Goal: Task Accomplishment & Management: Use online tool/utility

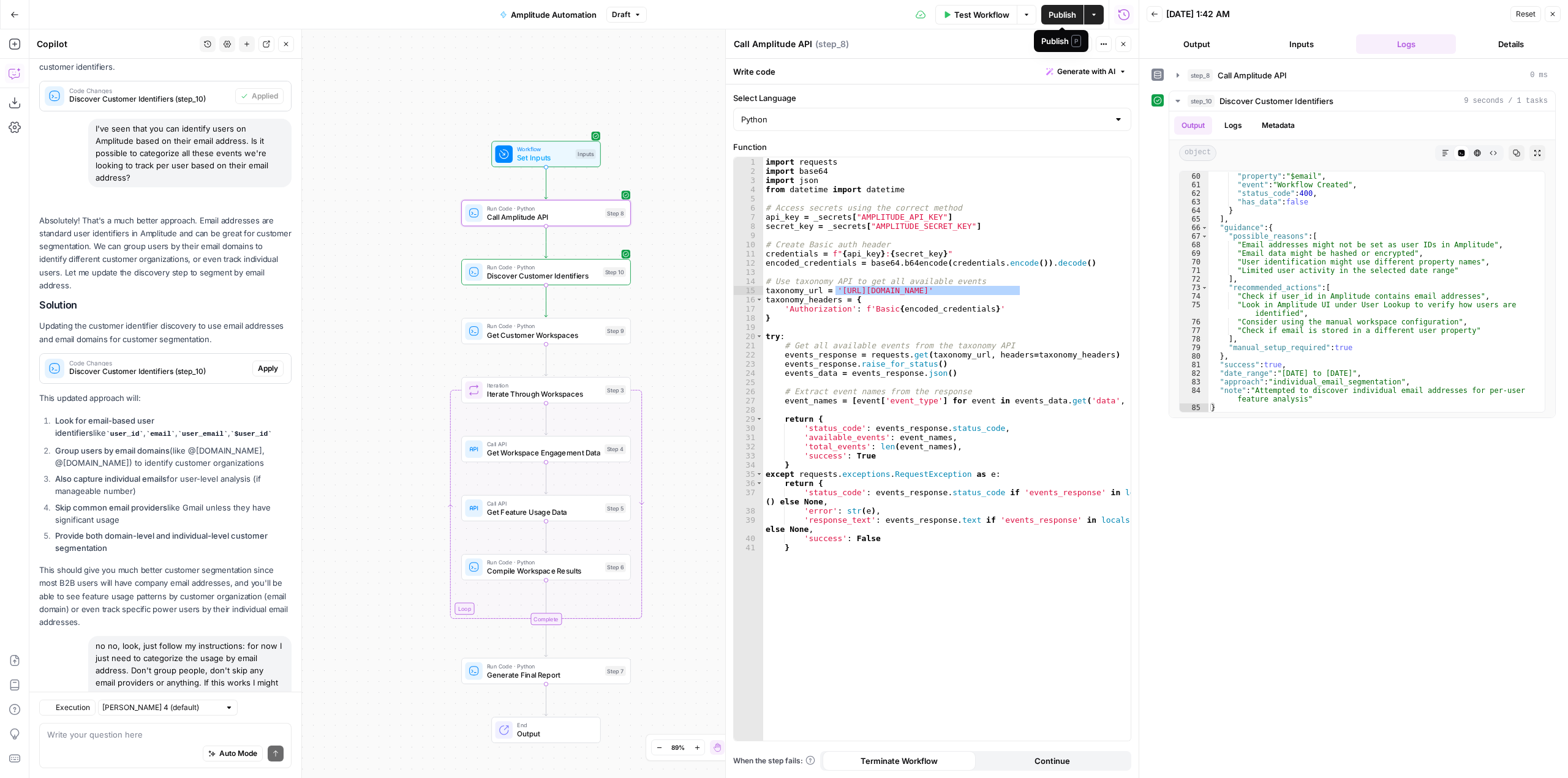
scroll to position [20351, 0]
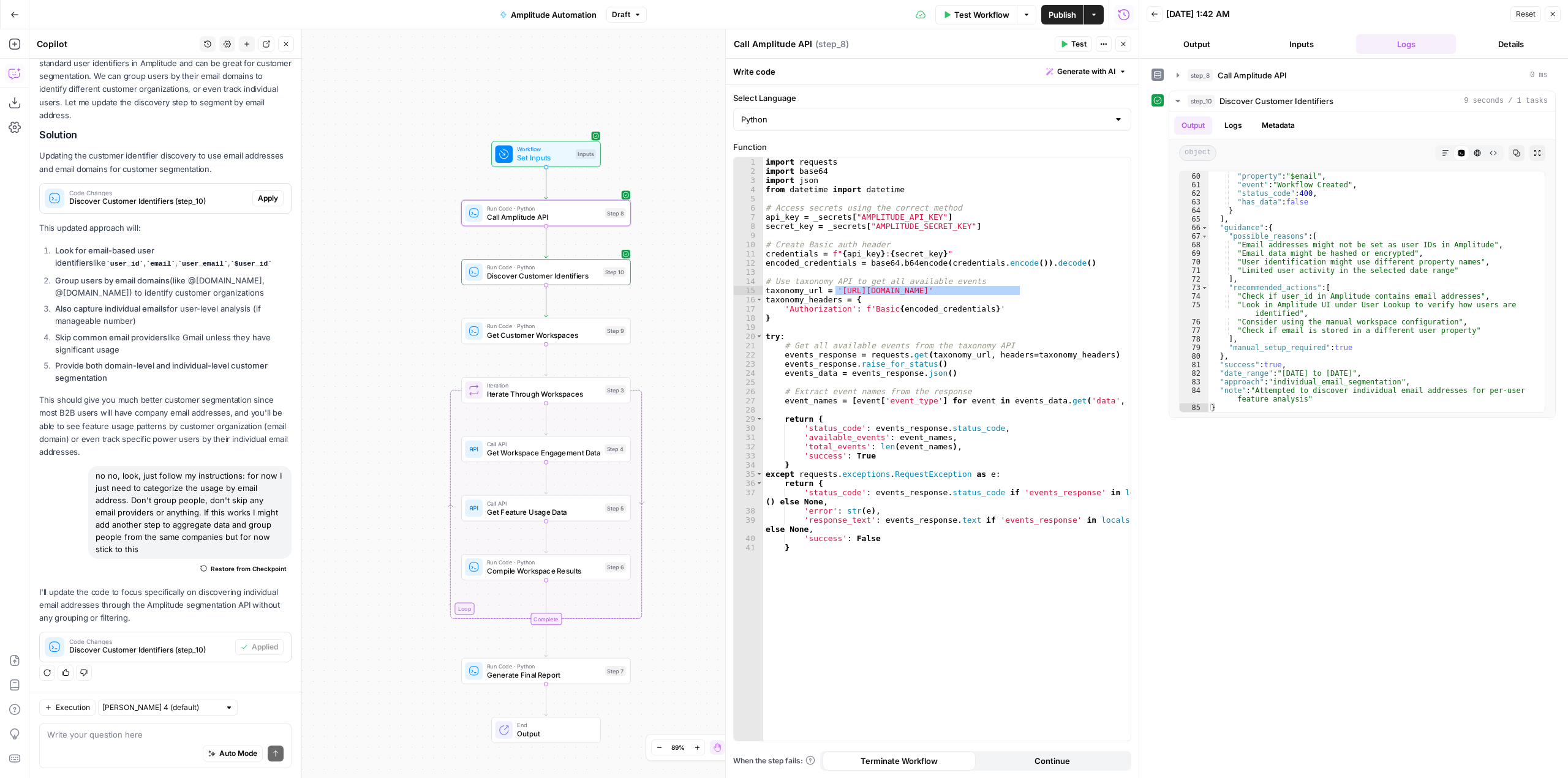
click at [1073, 48] on span "Test" at bounding box center [1079, 44] width 15 height 11
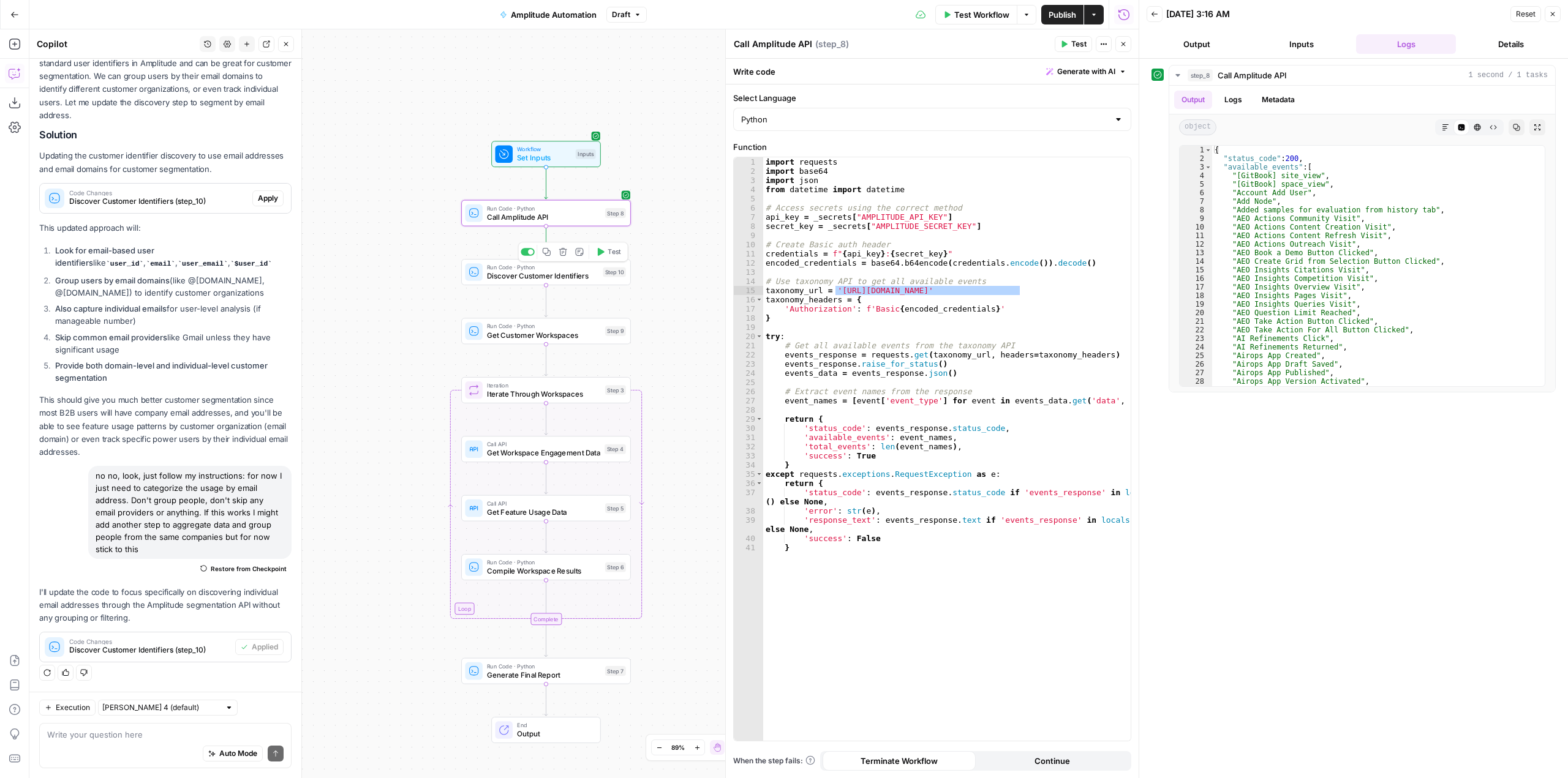
click at [570, 276] on span "Discover Customer Identifiers" at bounding box center [543, 276] width 111 height 11
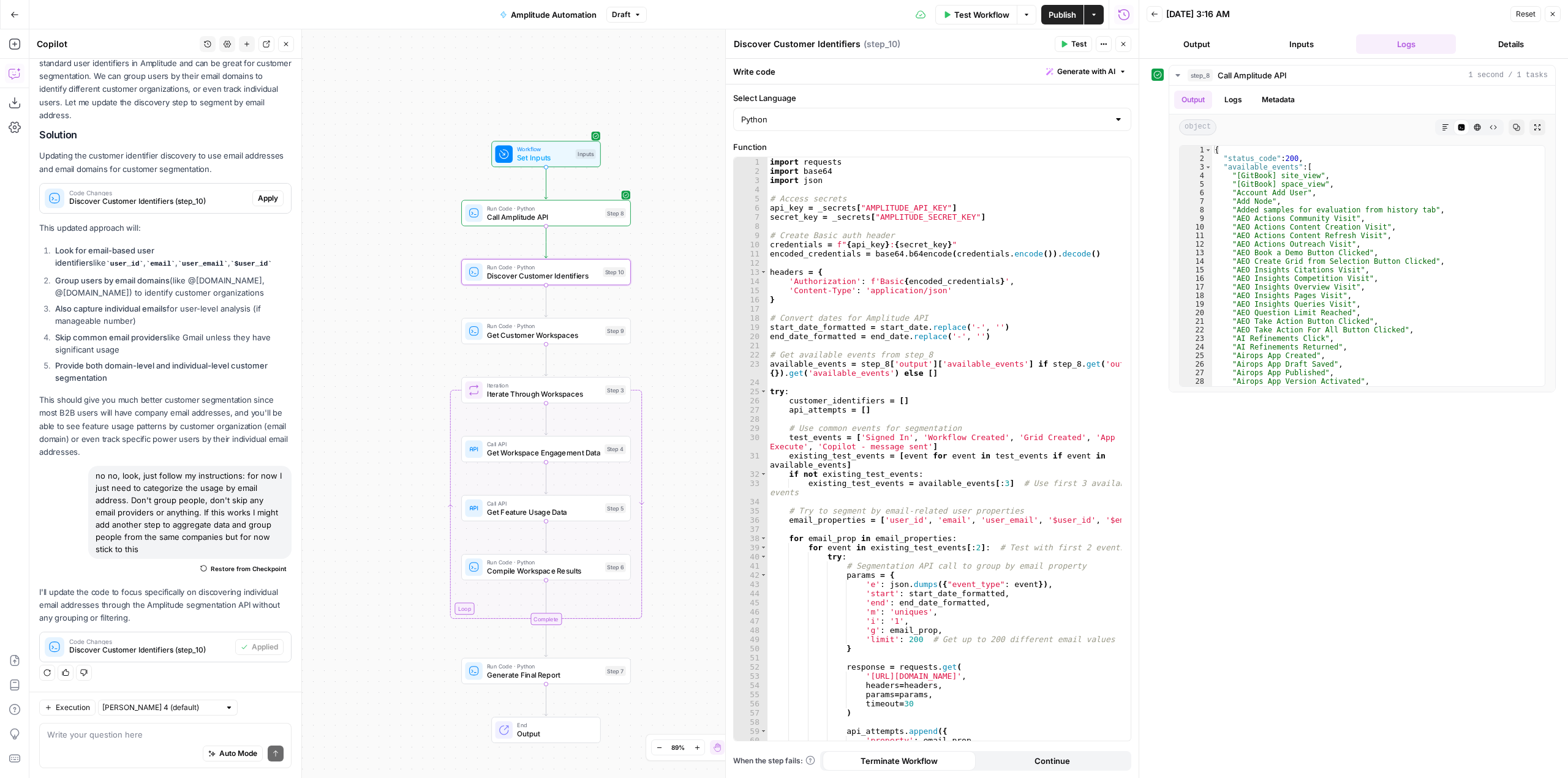
click at [1077, 49] on span "Test" at bounding box center [1079, 44] width 15 height 11
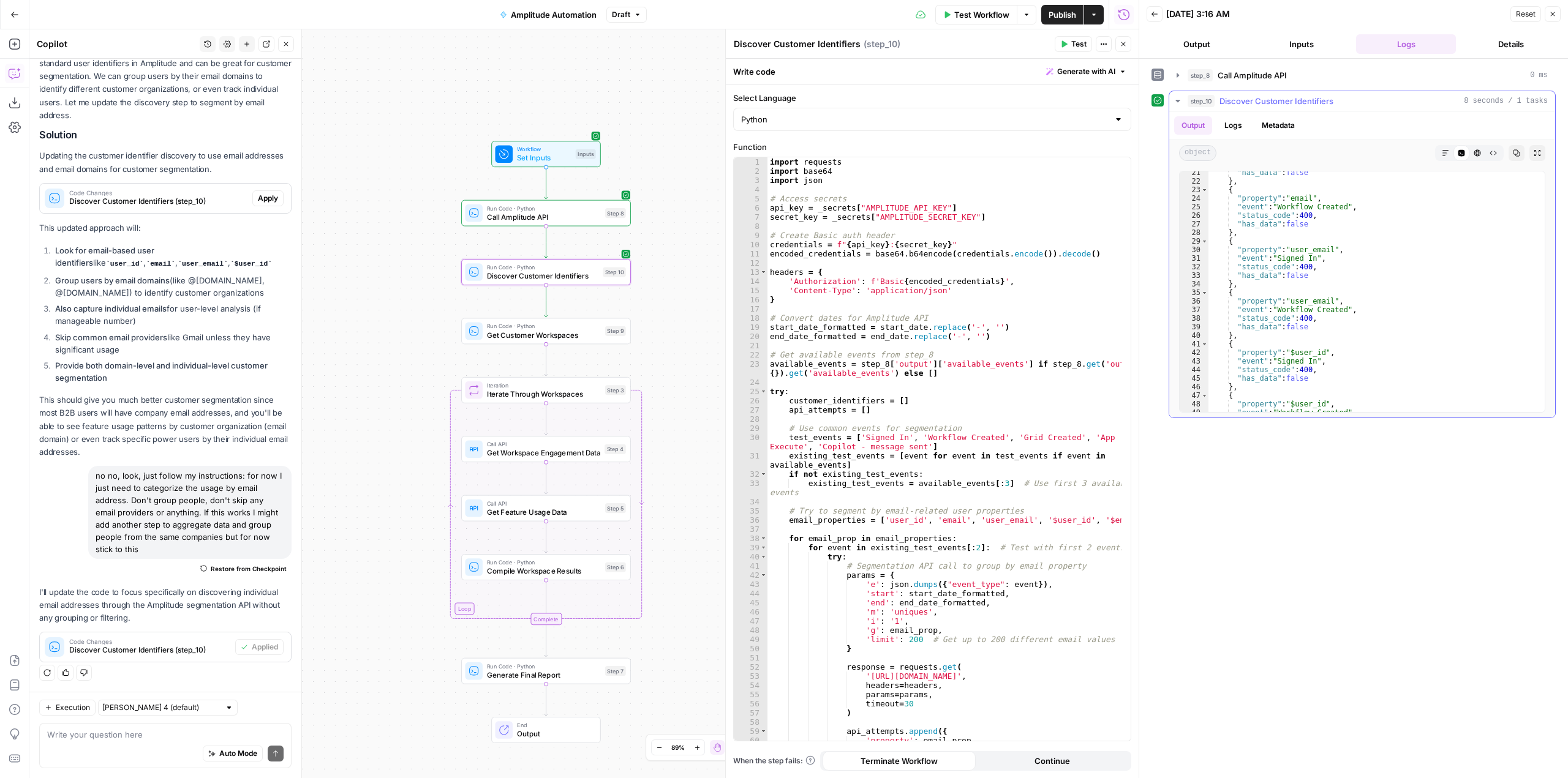
scroll to position [0, 0]
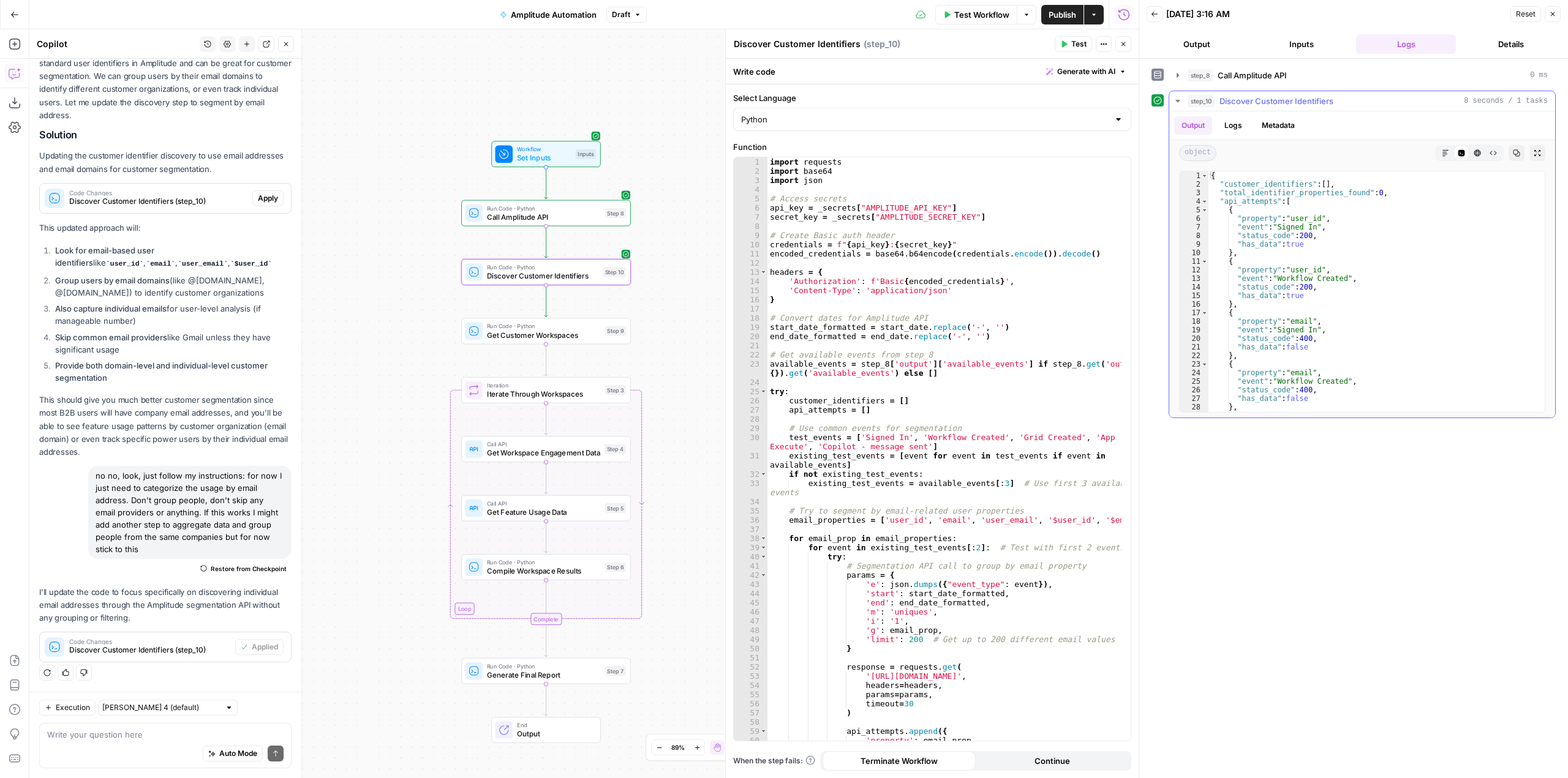
type textarea "**********"
click at [1300, 319] on div "{ "customer_identifiers" : [ ] , "total_identifier_properties_found" : 0 , "api…" at bounding box center [1372, 300] width 327 height 258
click at [1520, 150] on button "Copy" at bounding box center [1516, 153] width 16 height 16
click at [174, 733] on textarea at bounding box center [165, 735] width 236 height 13
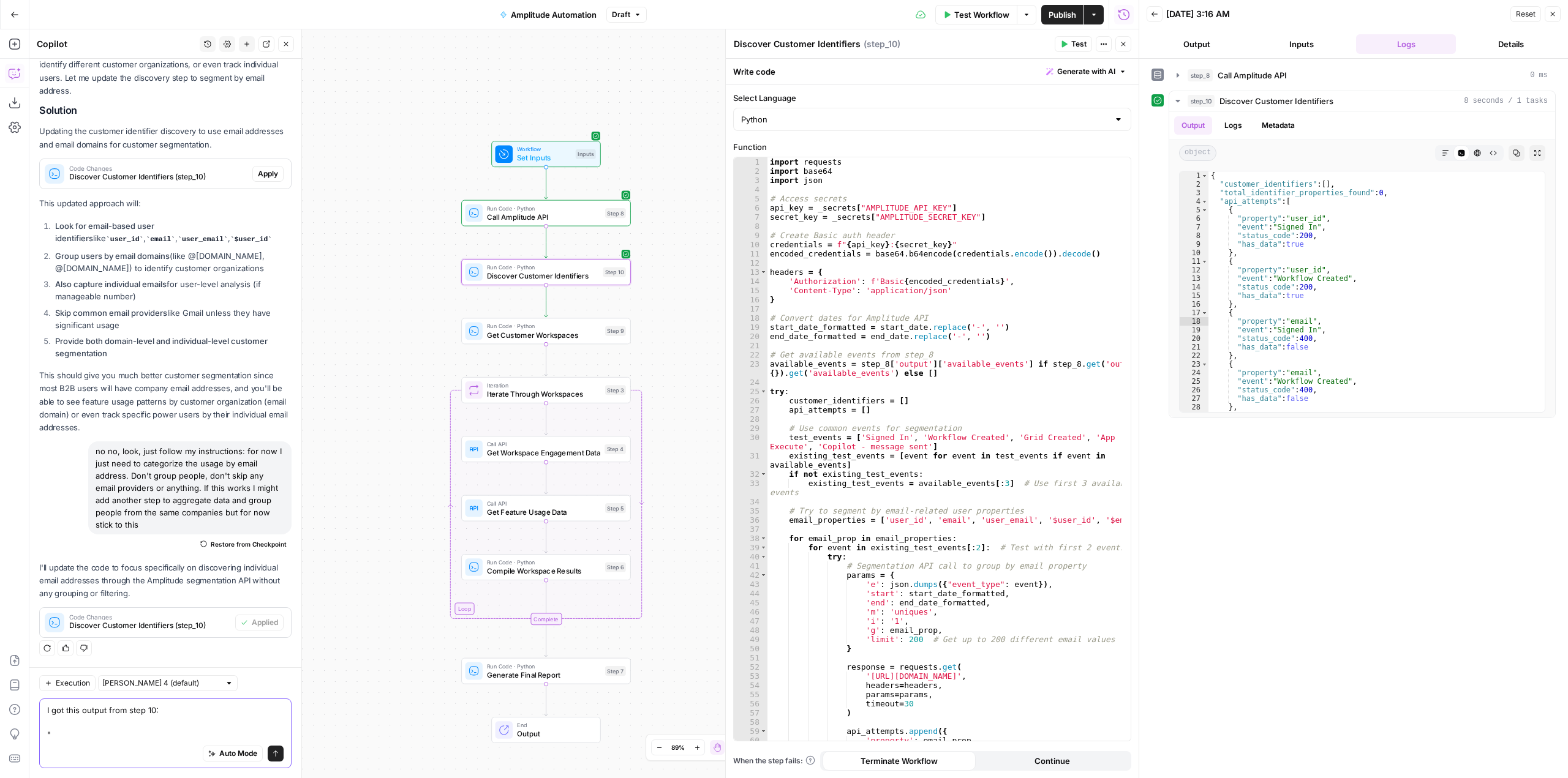
paste textarea "{ "customer_identifiers": [], "total_identifier_properties_found": 0, "api_atte…"
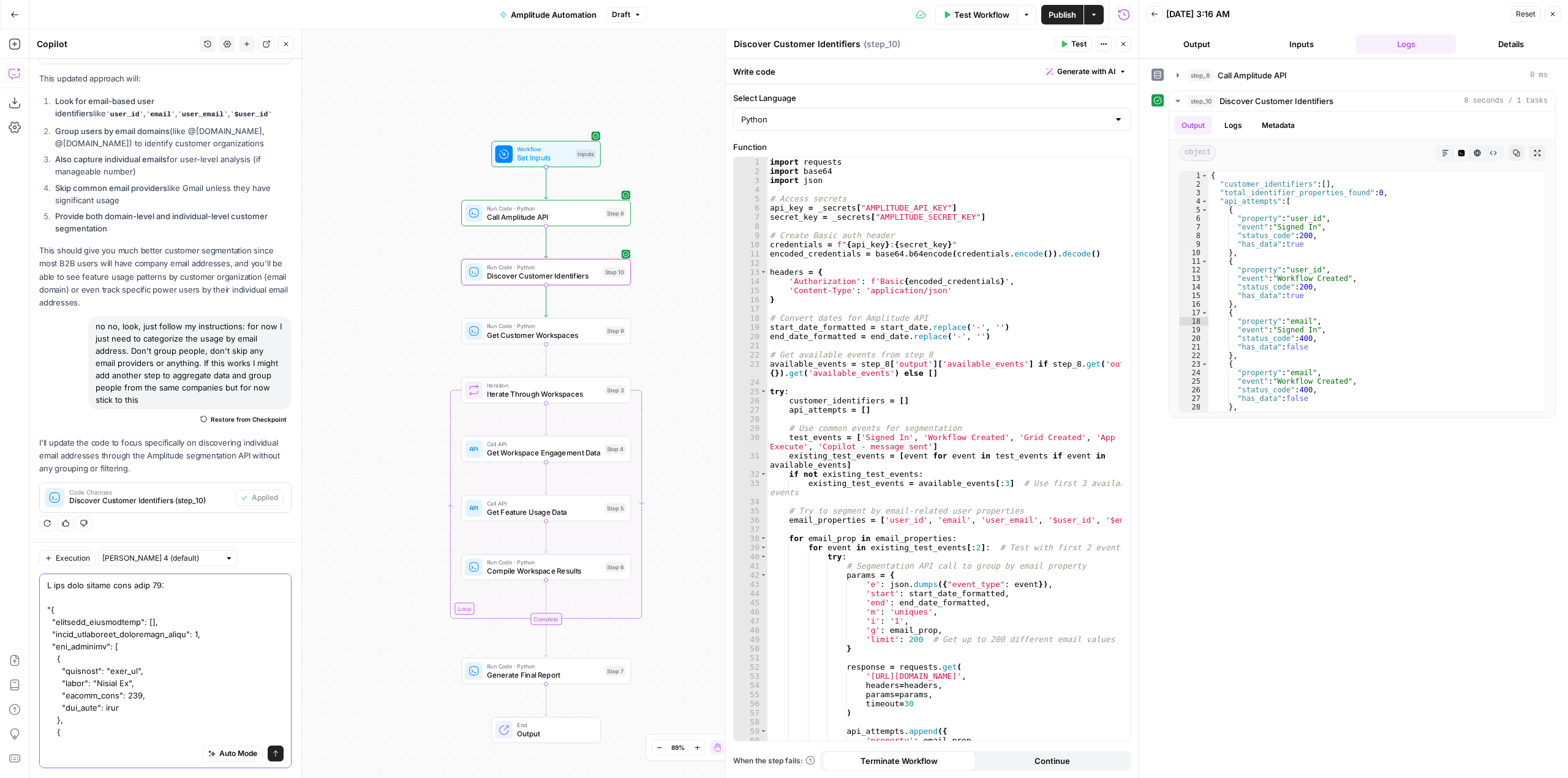
scroll to position [950, 0]
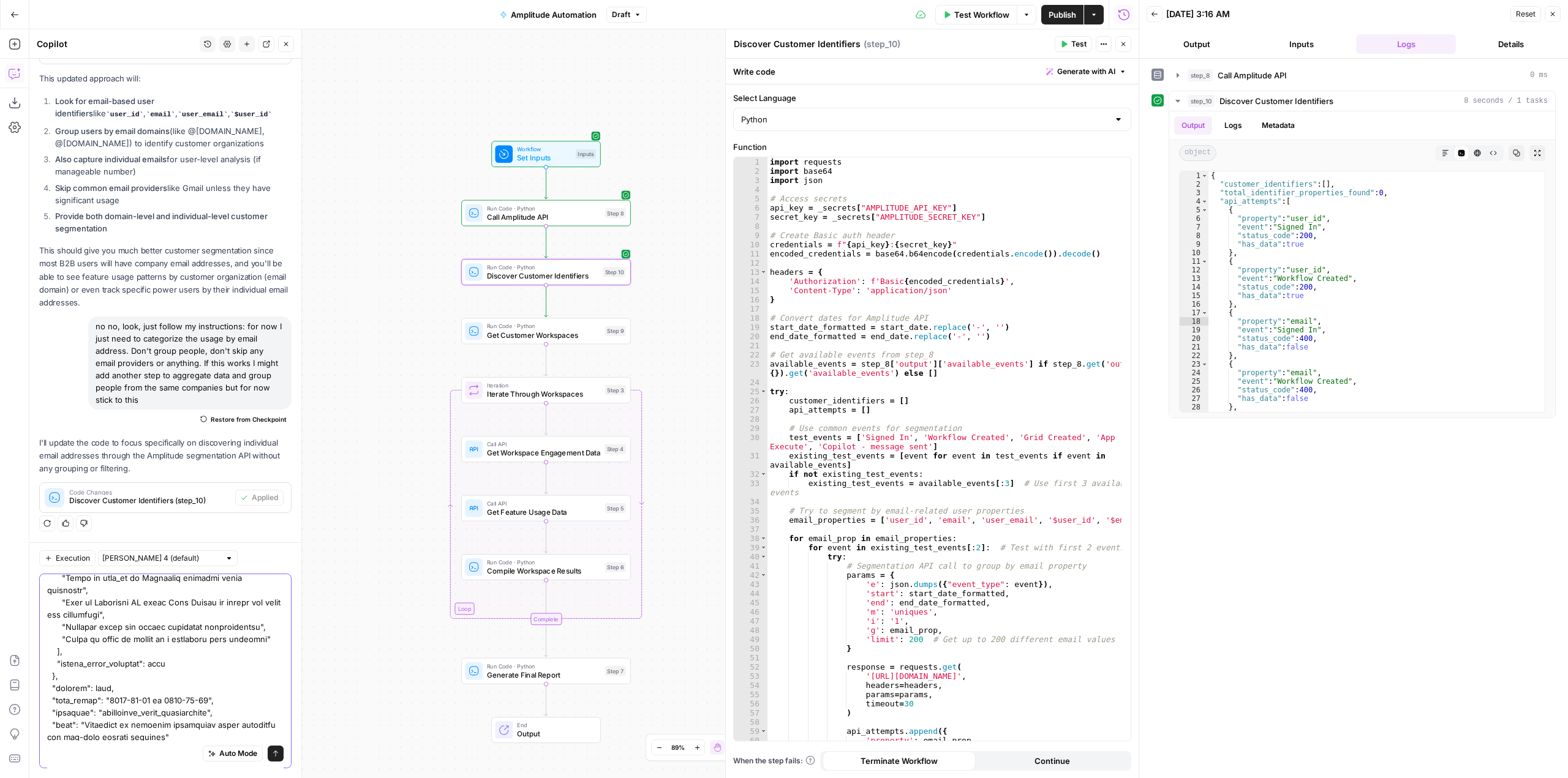
type textarea "I got this output from step 10: "{ "customer_identifiers": [], "total_identifie…"
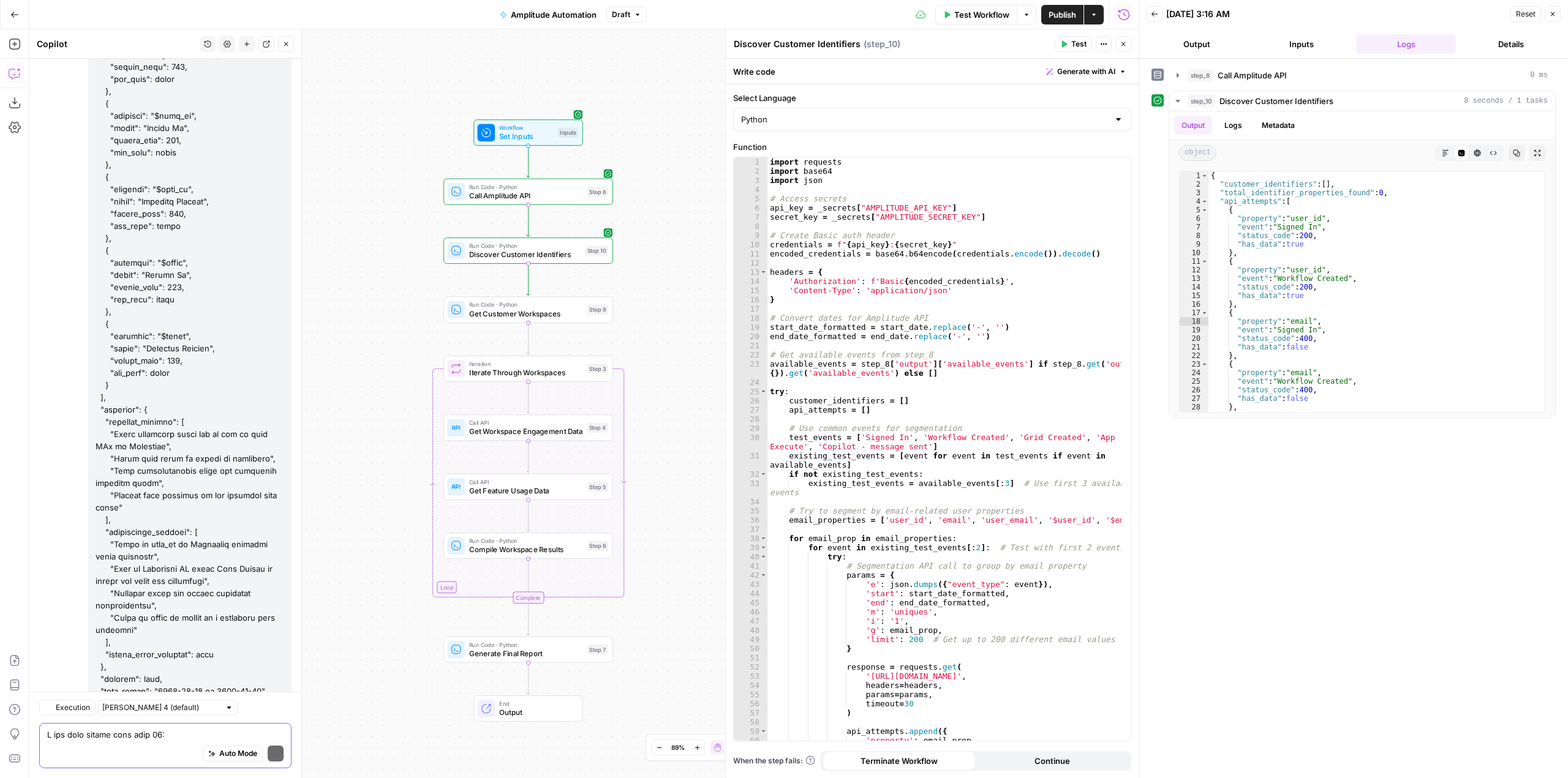
scroll to position [21640, 0]
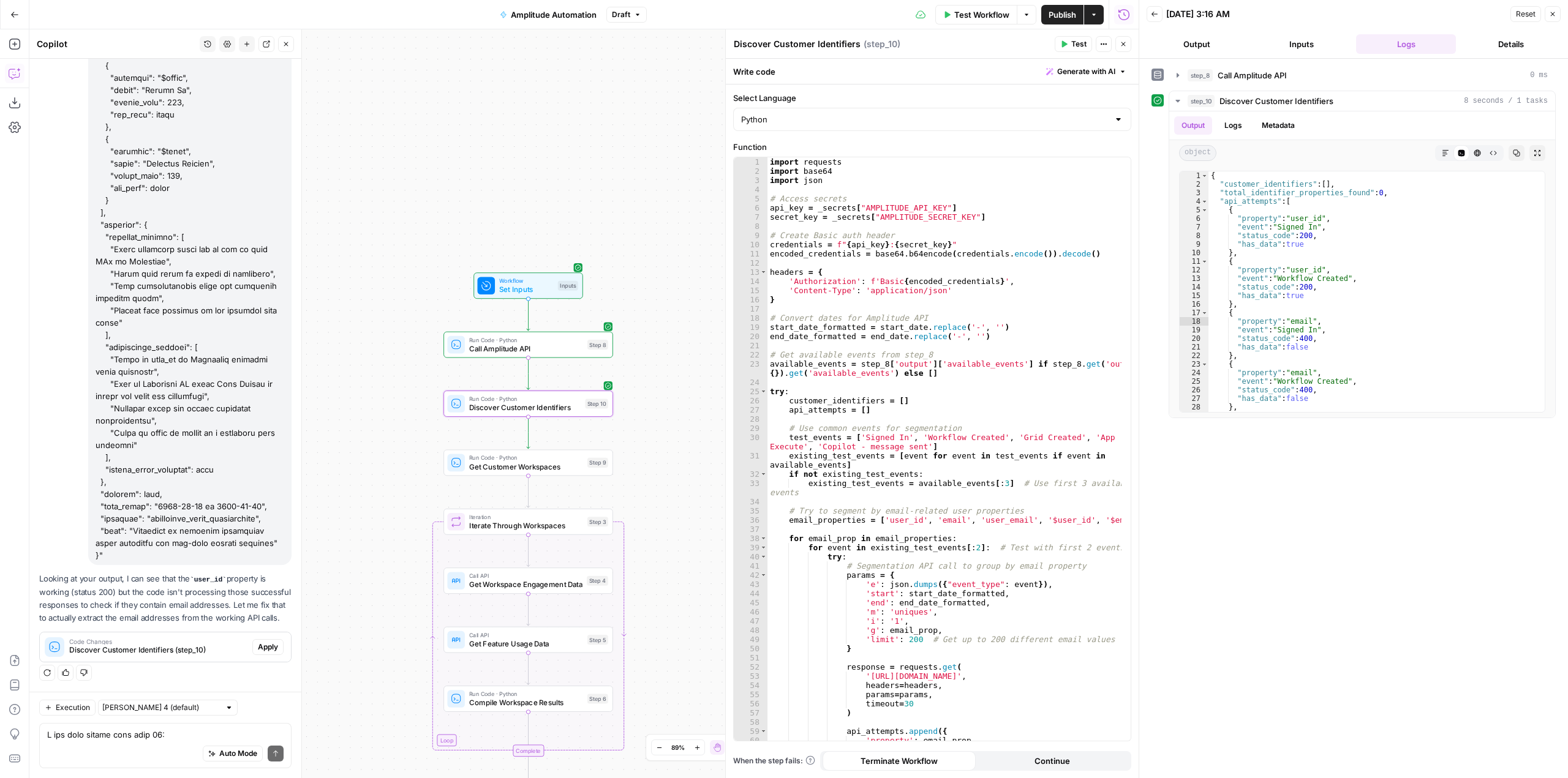
click at [258, 648] on span "Apply" at bounding box center [268, 647] width 20 height 11
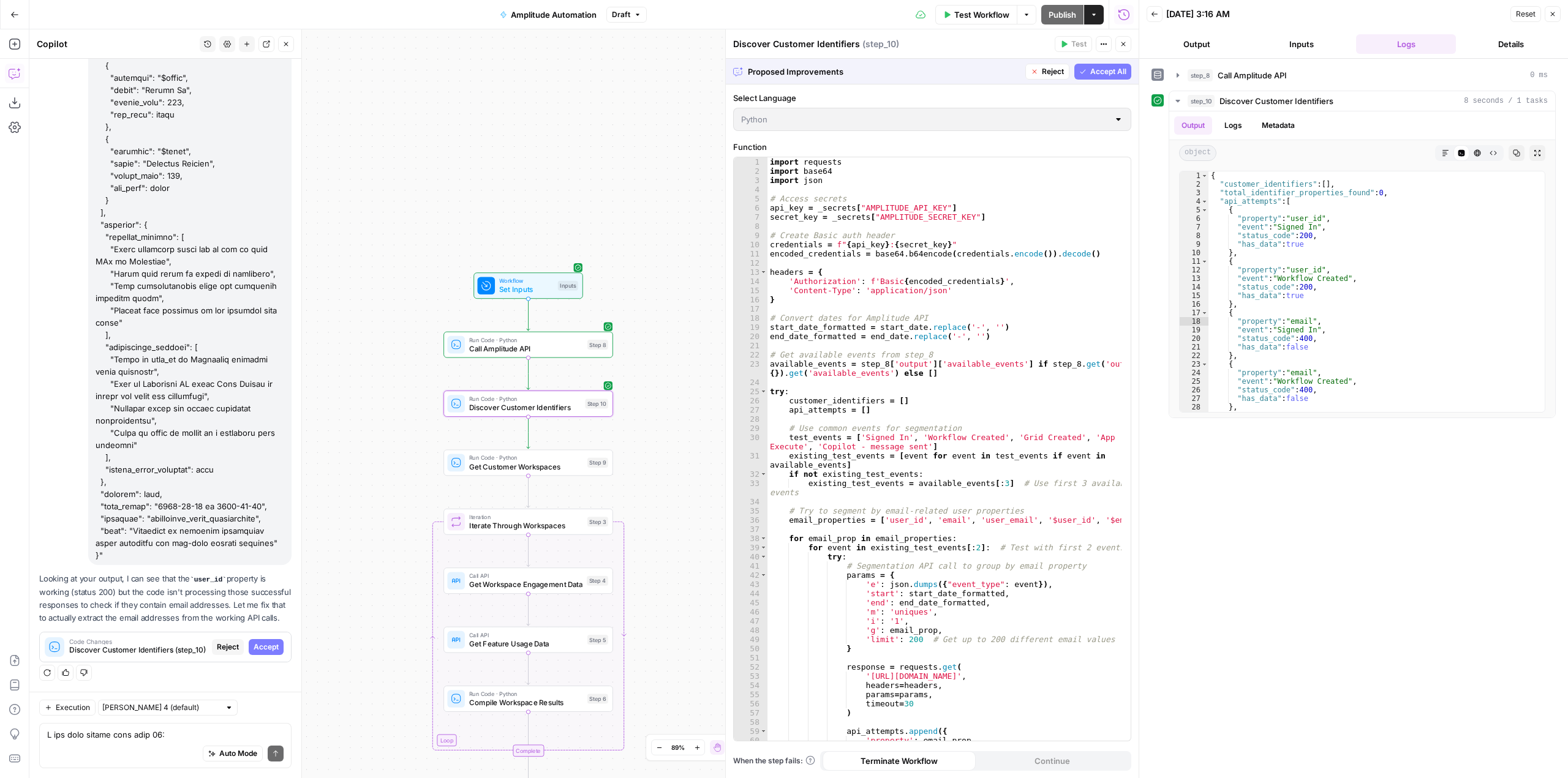
click at [256, 648] on span "Accept" at bounding box center [266, 647] width 25 height 11
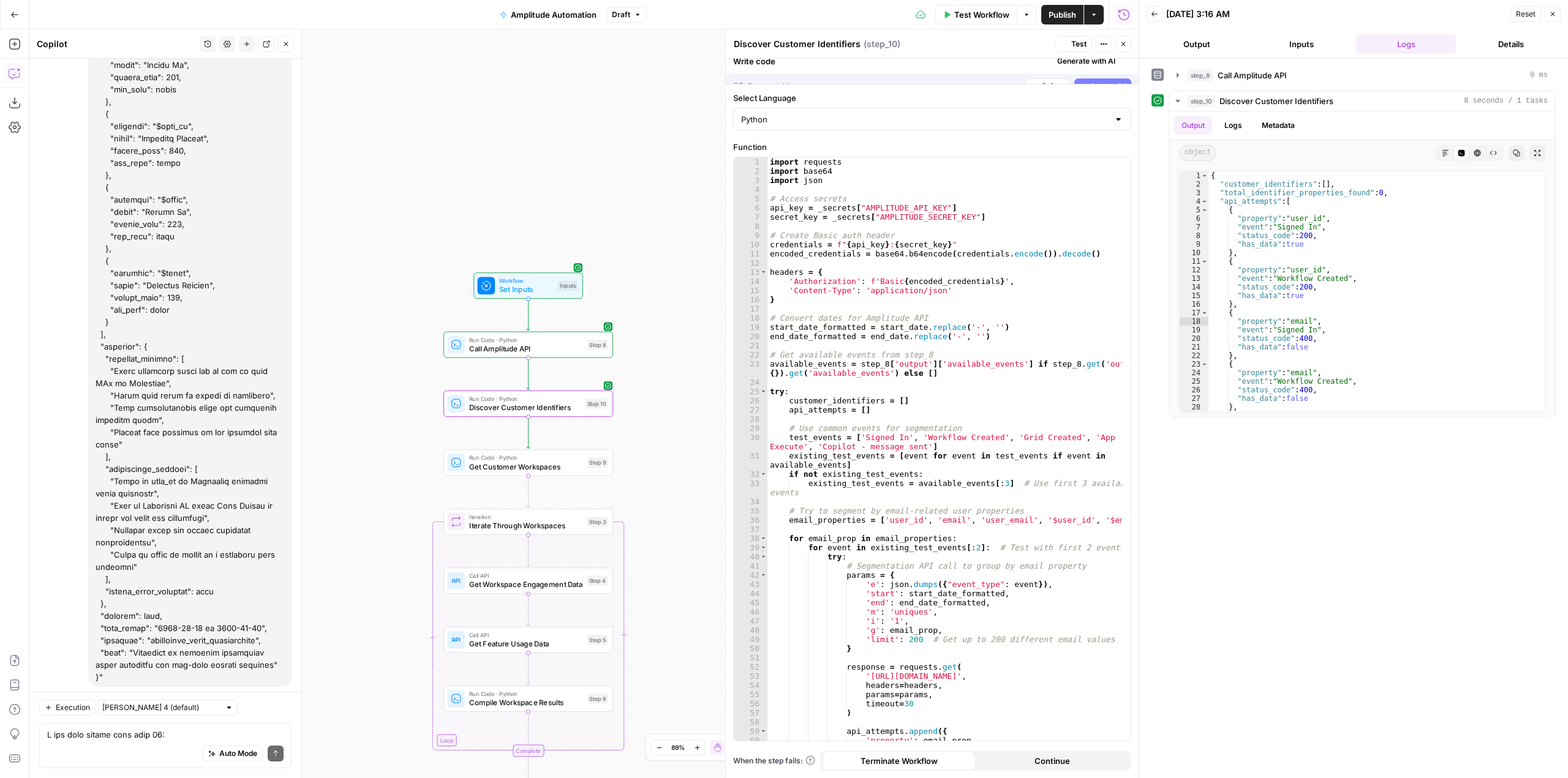
scroll to position [21659, 0]
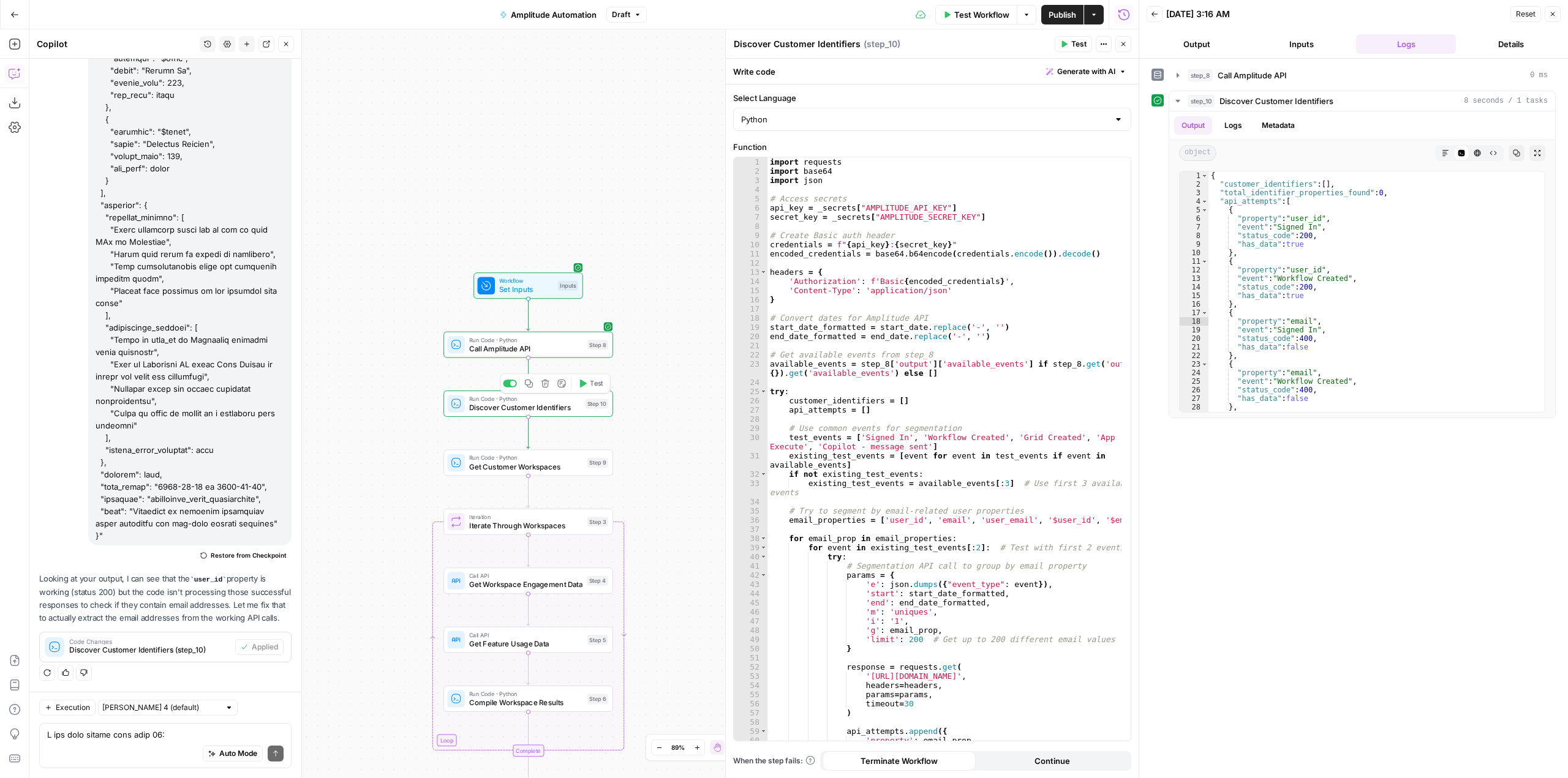
click at [593, 385] on span "Test" at bounding box center [596, 383] width 13 height 10
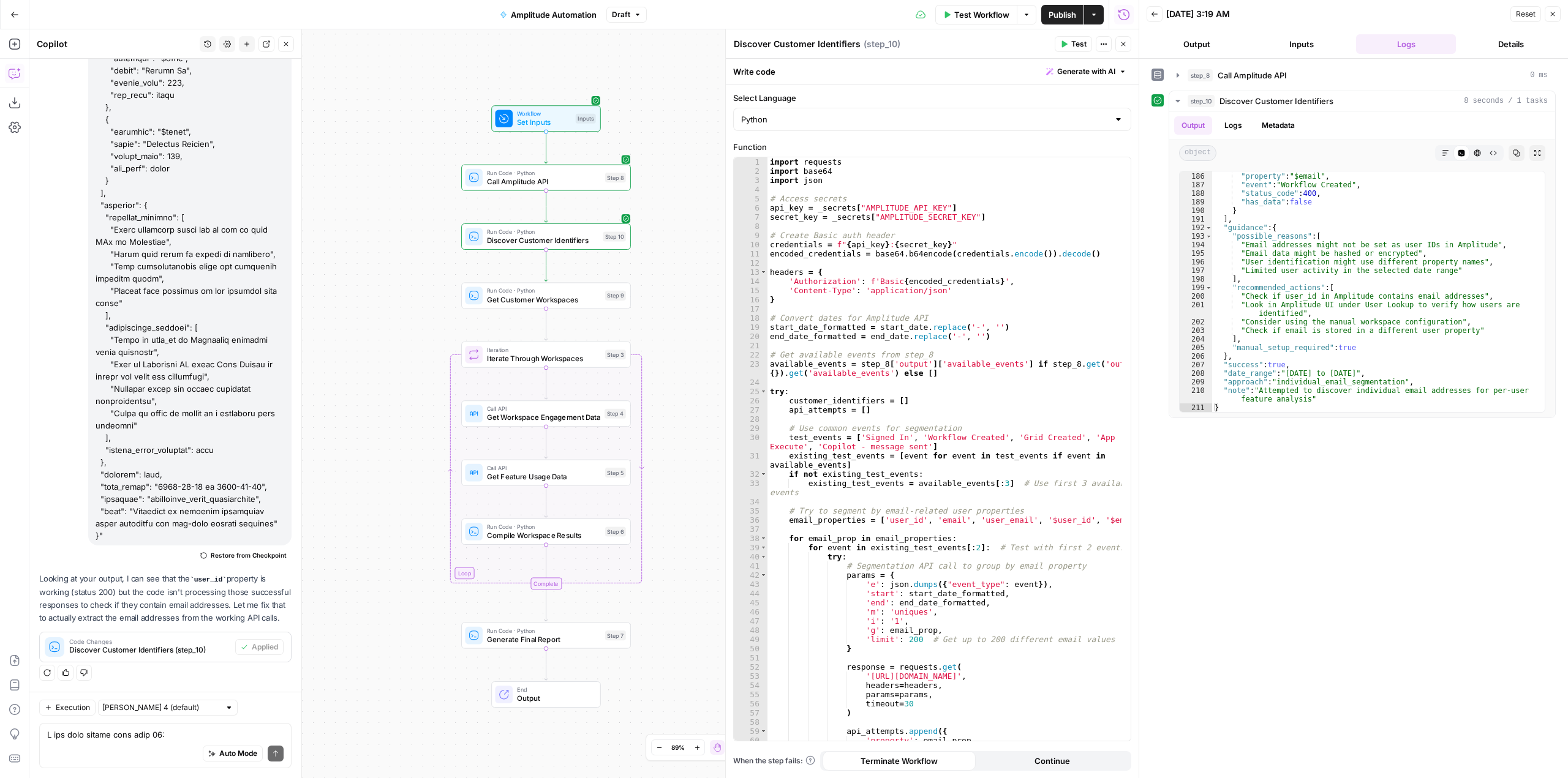
drag, startPoint x: 664, startPoint y: 406, endPoint x: 660, endPoint y: 268, distance: 138.1
click at [660, 268] on div "Workflow Set Inputs Inputs Run Code · Python Call Amplitude API Step 8 Run Code…" at bounding box center [584, 404] width 1109 height 749
click at [1071, 14] on span "Publish" at bounding box center [1062, 14] width 28 height 13
